Goal: Register for event/course

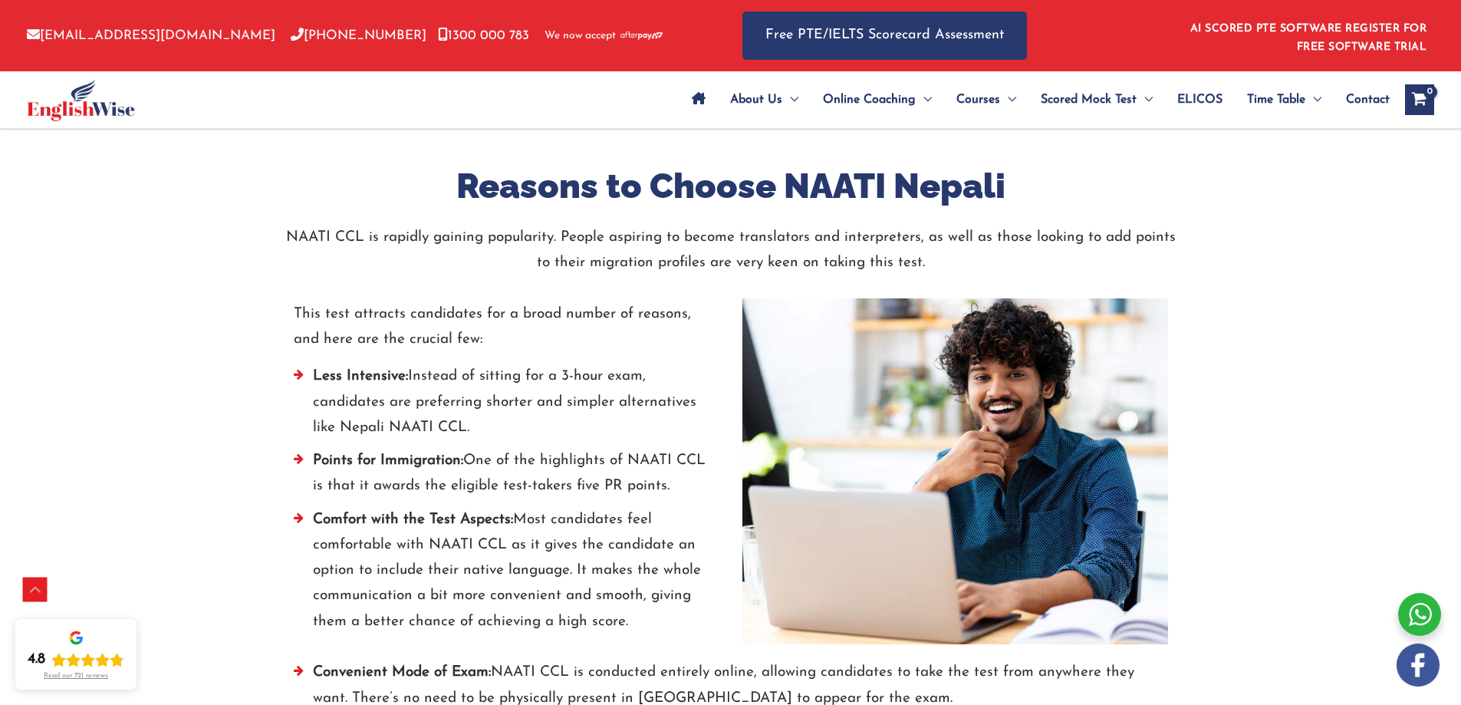
scroll to position [2150, 0]
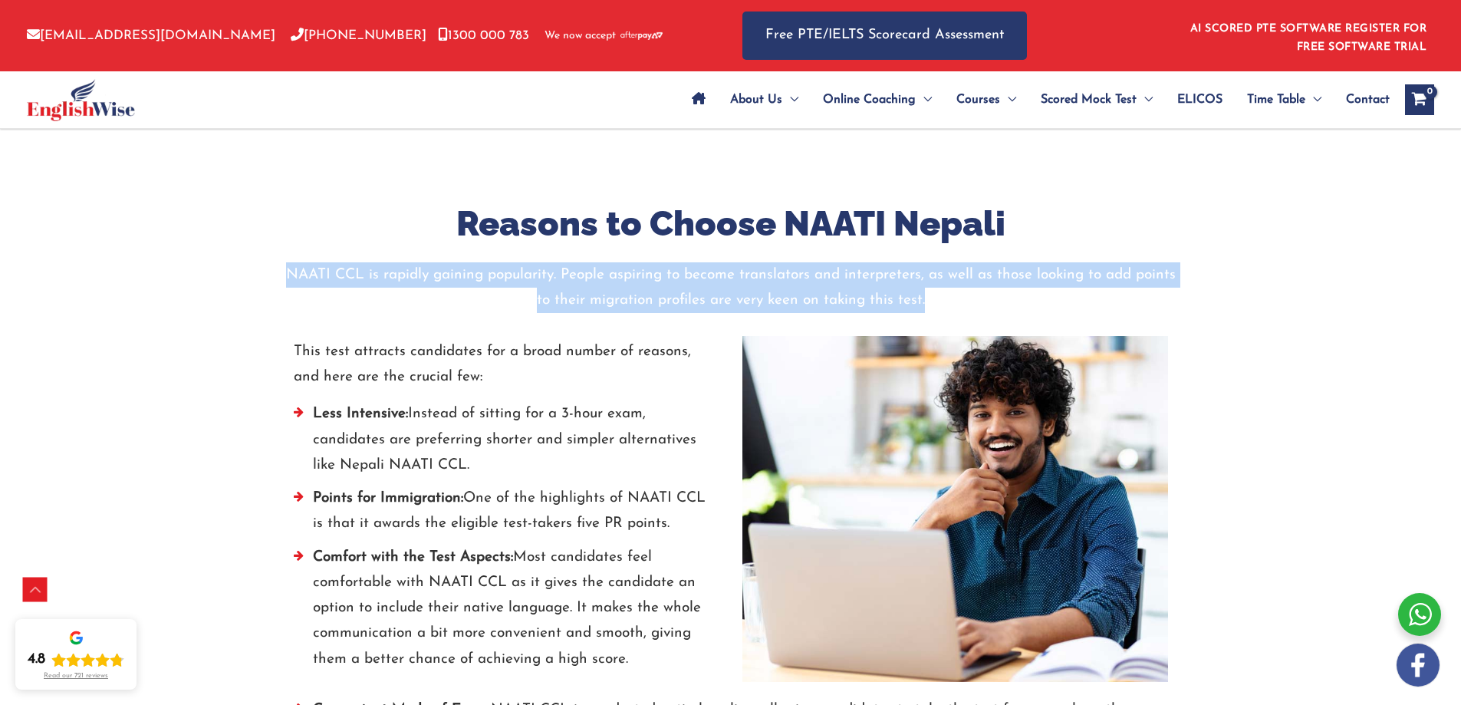
drag, startPoint x: 270, startPoint y: 273, endPoint x: 1085, endPoint y: 321, distance: 816.6
click at [1085, 321] on div "Reasons to Choose NAATI Nepali NAATI CCL is rapidly gaining popularity. People …" at bounding box center [731, 712] width 920 height 1021
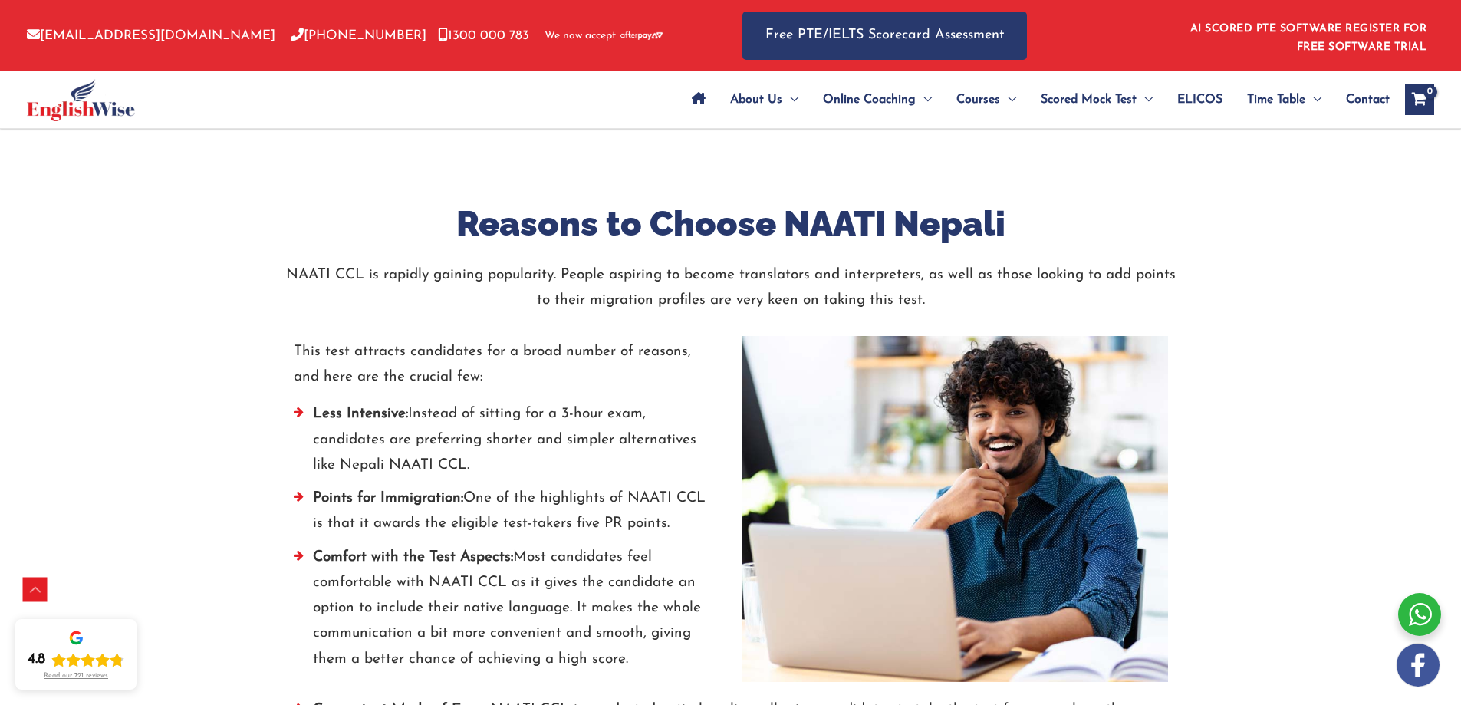
click at [650, 352] on p "This test attracts candidates for a broad number of reasons, and here are the c…" at bounding box center [507, 364] width 426 height 51
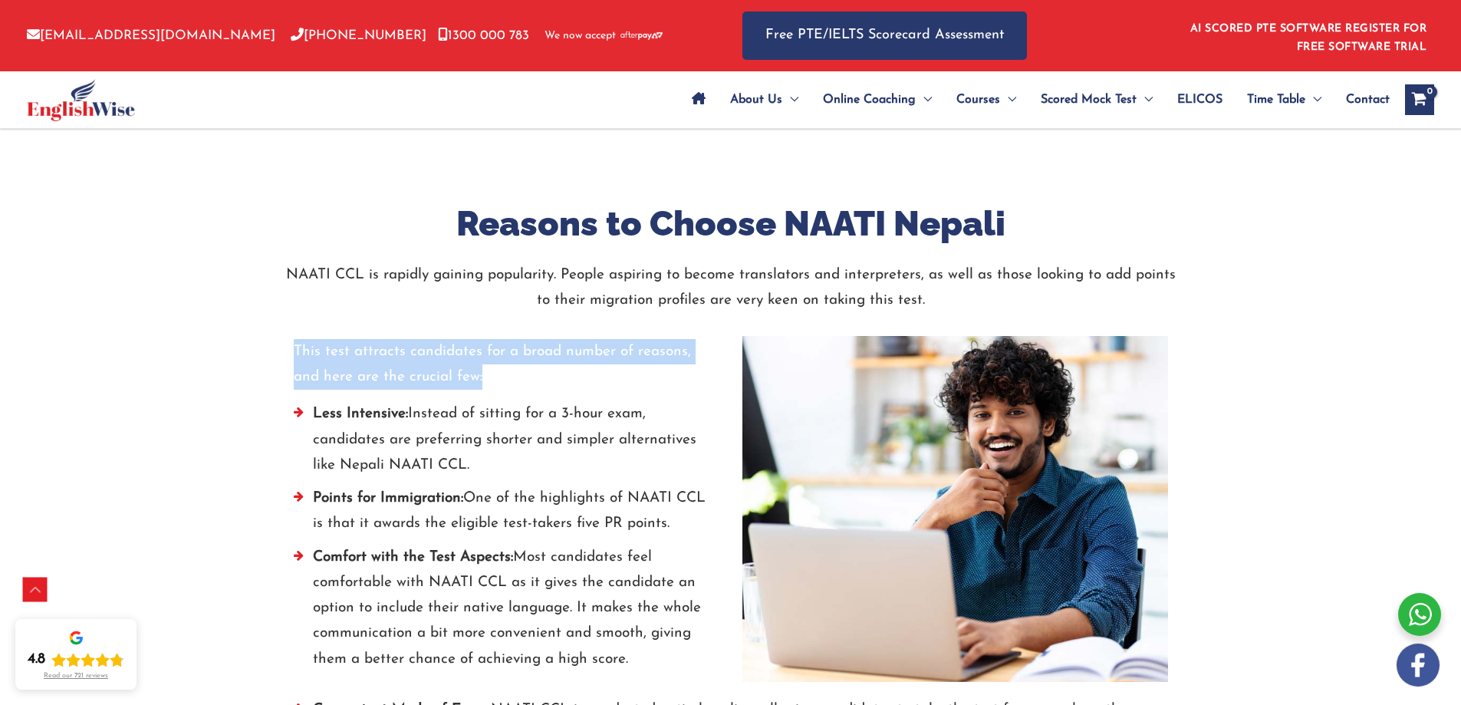
drag, startPoint x: 291, startPoint y: 340, endPoint x: 458, endPoint y: 376, distance: 170.1
click at [458, 376] on div "This test attracts candidates for a broad number of reasons, and here are the c…" at bounding box center [506, 509] width 449 height 346
click at [515, 386] on p "This test attracts candidates for a broad number of reasons, and here are the c…" at bounding box center [507, 364] width 426 height 51
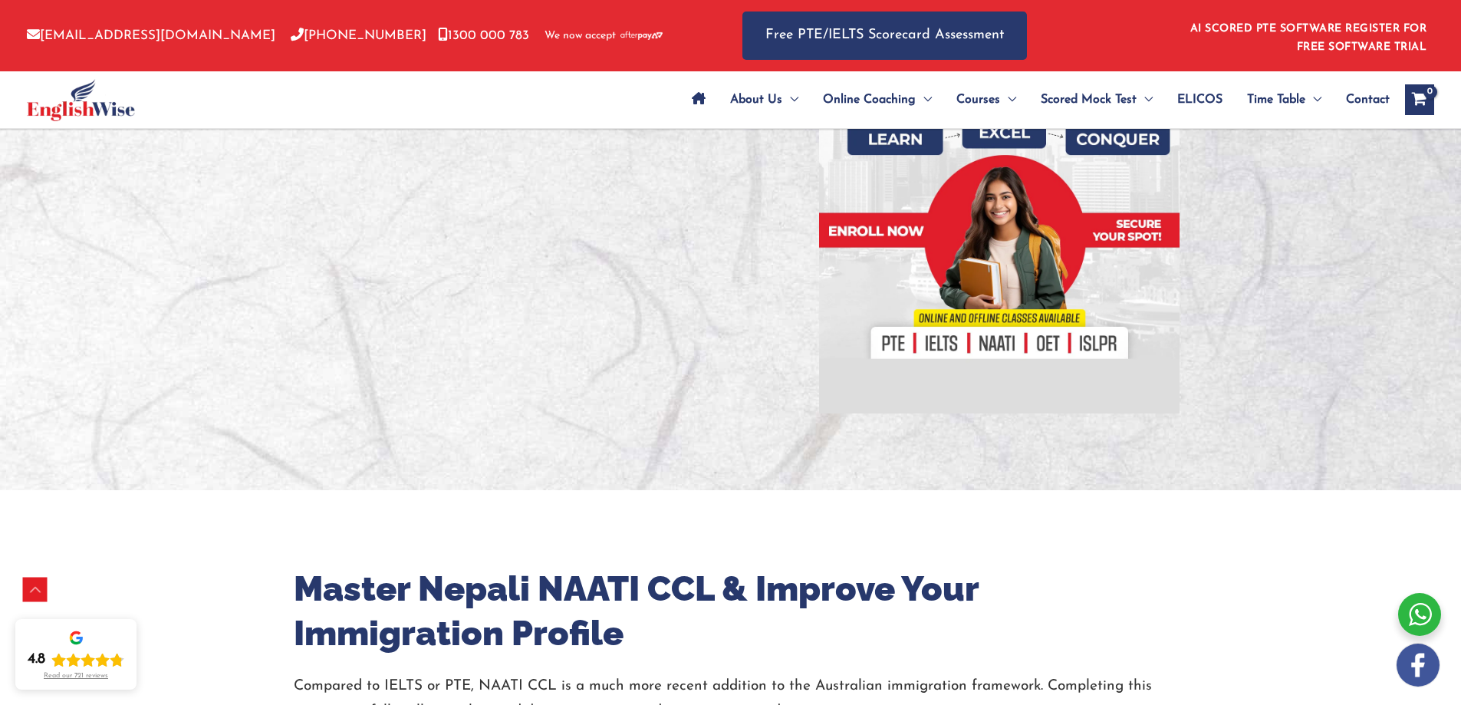
scroll to position [0, 0]
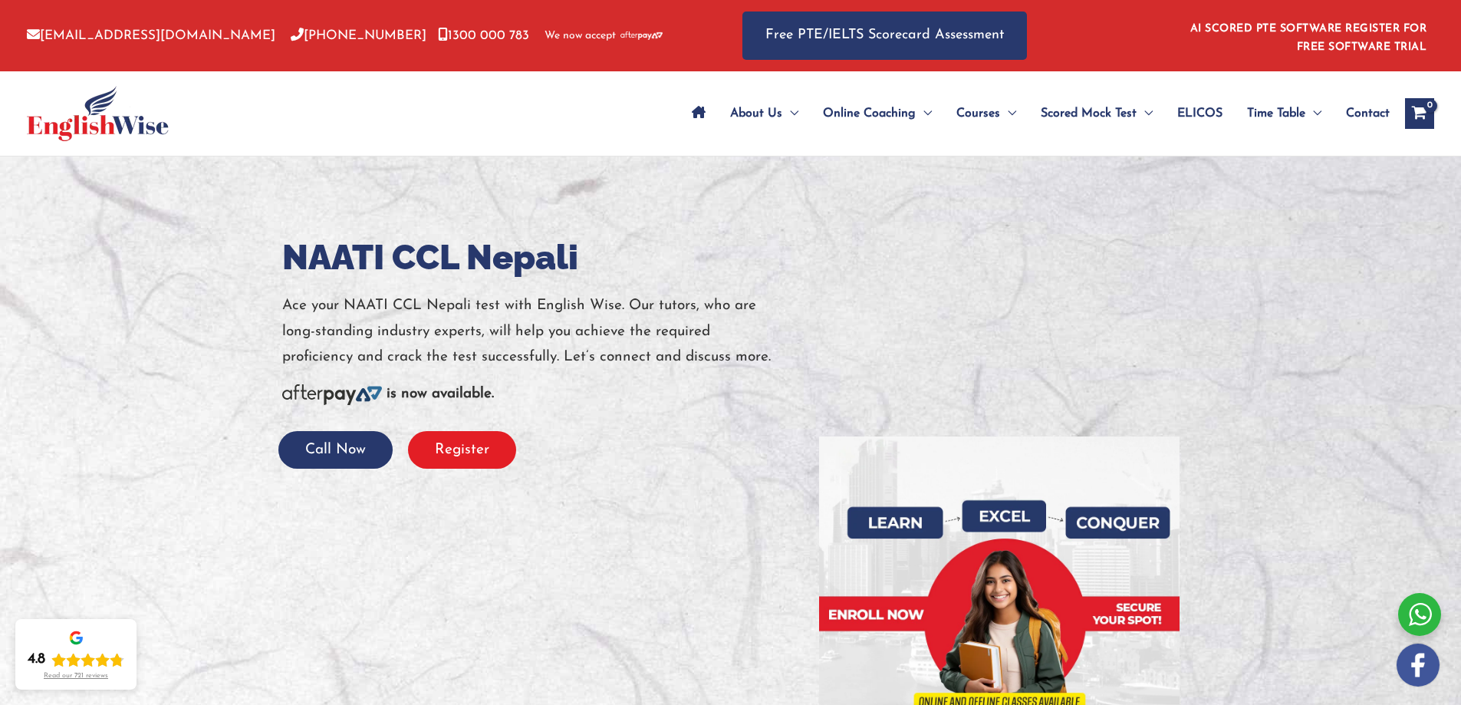
click at [451, 446] on button "Register" at bounding box center [462, 450] width 108 height 38
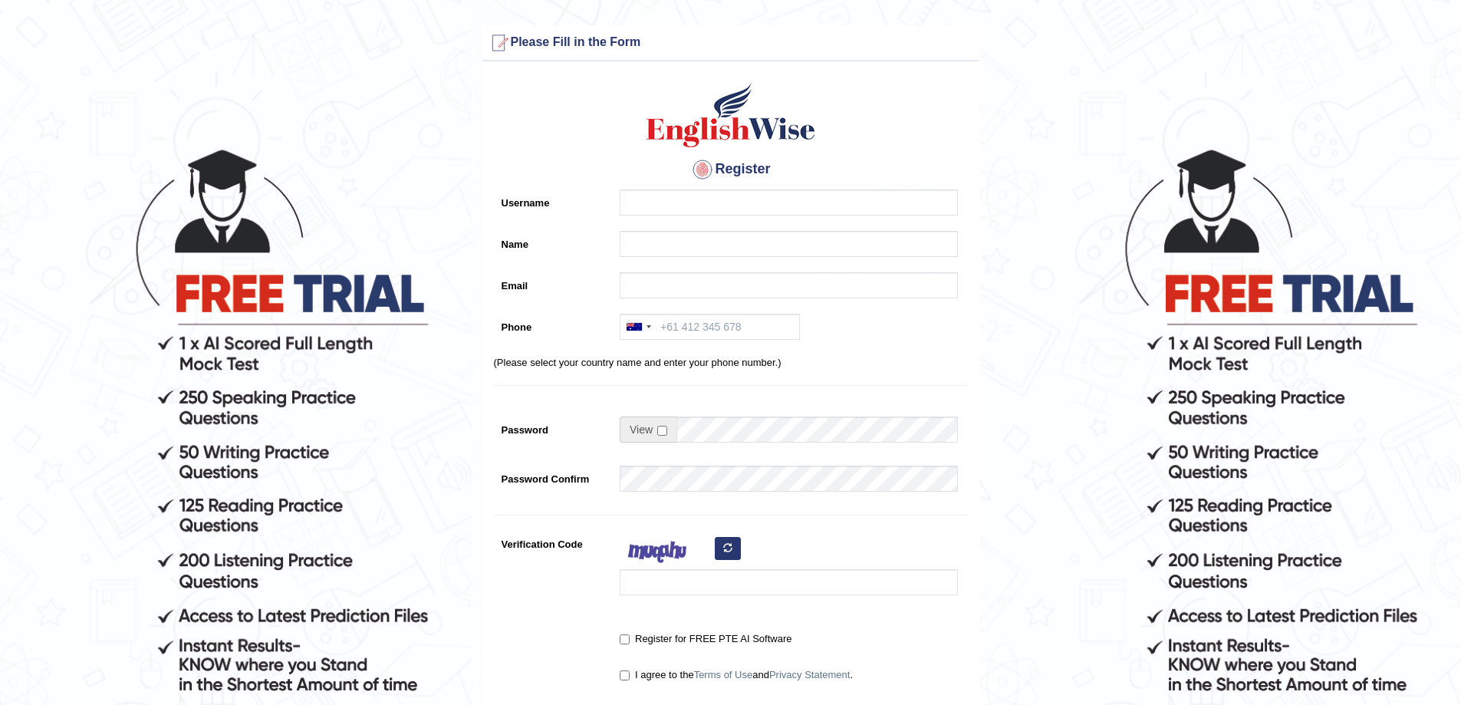
scroll to position [128, 0]
